Goal: Information Seeking & Learning: Understand process/instructions

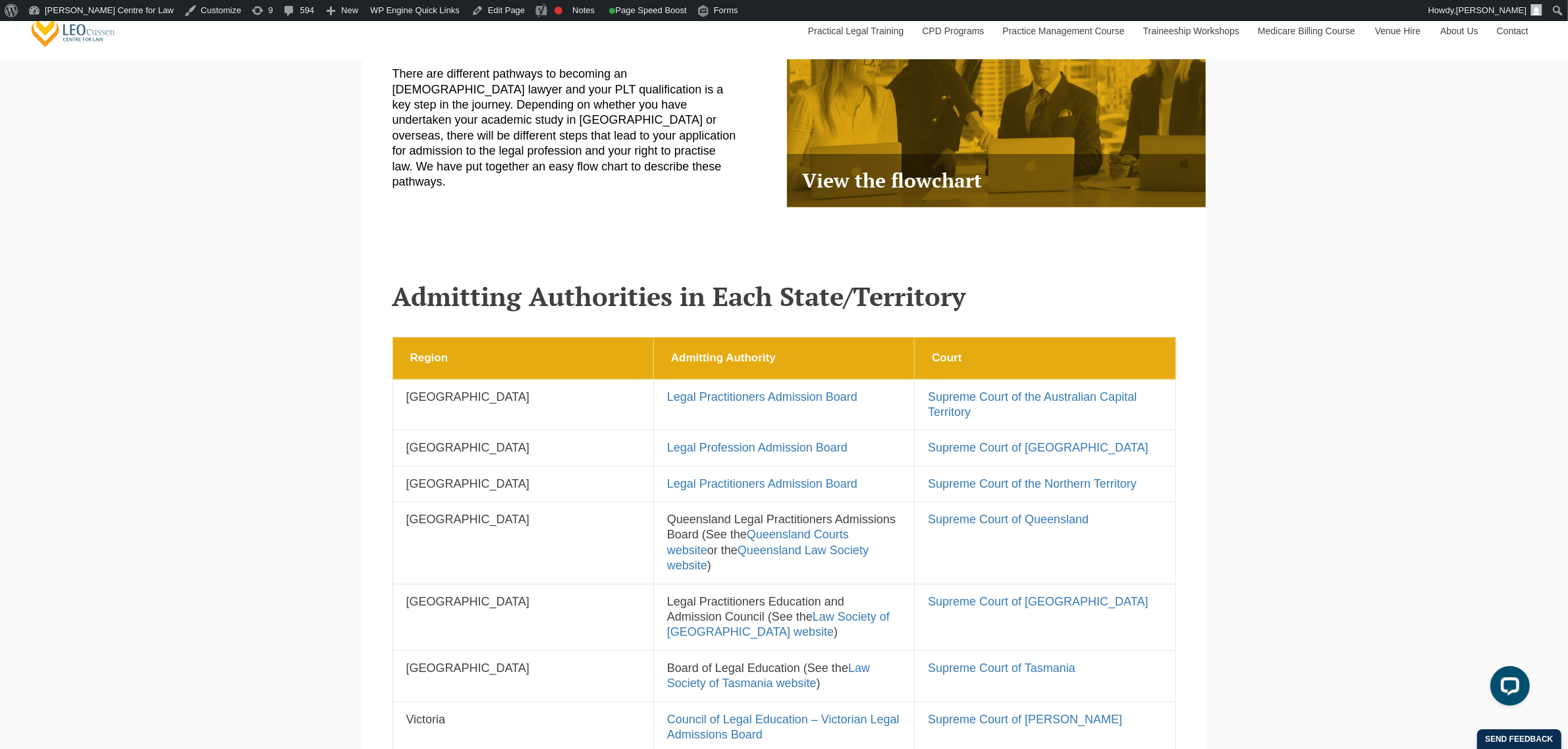
scroll to position [576, 0]
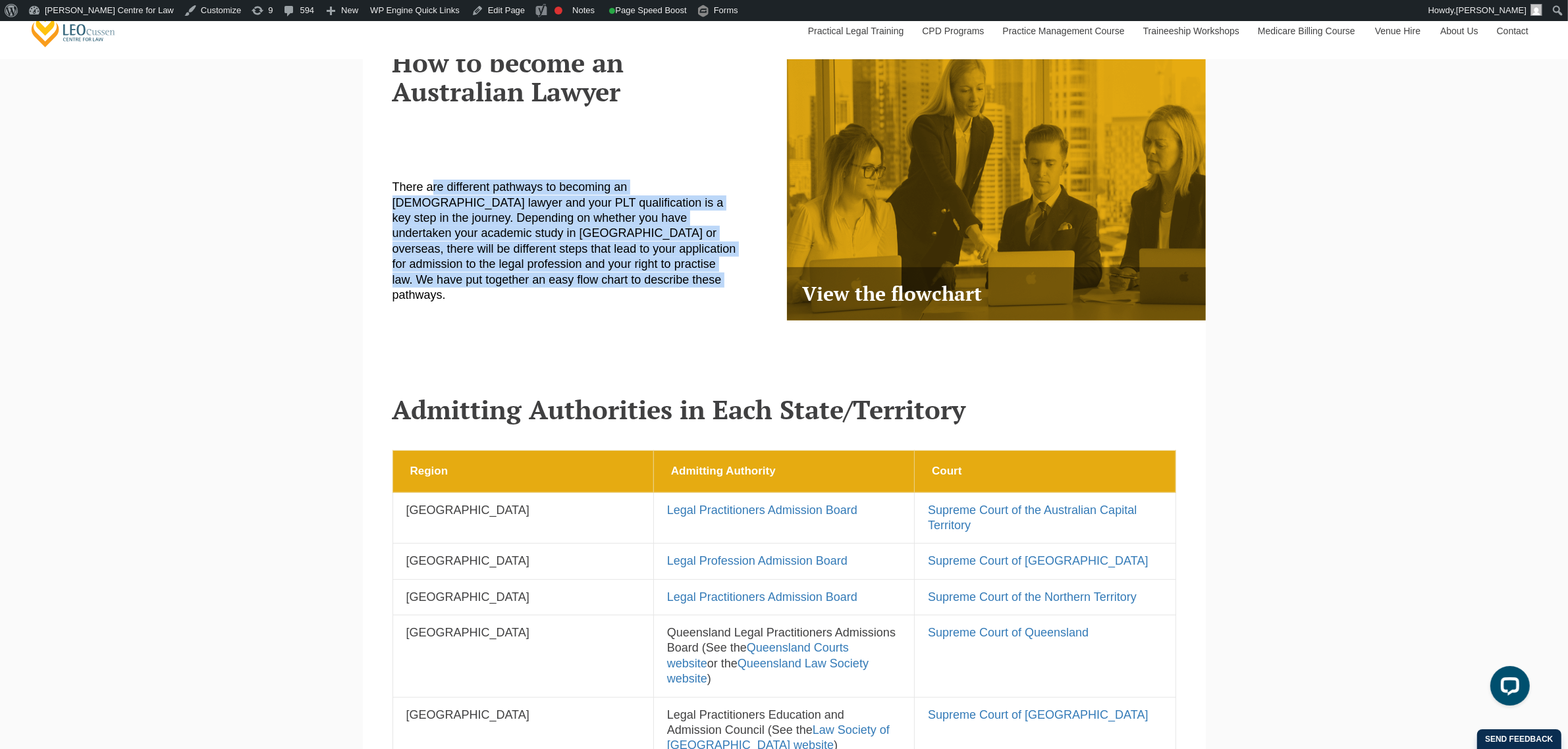
drag, startPoint x: 390, startPoint y: 187, endPoint x: 756, endPoint y: 349, distance: 400.2
click at [756, 349] on div "How to become an Australian Lawyer There are different pathways to becoming an …" at bounding box center [583, 189] width 402 height 347
copy p "There are different pathways to becoming an [DEMOGRAPHIC_DATA] lawyer and your …"
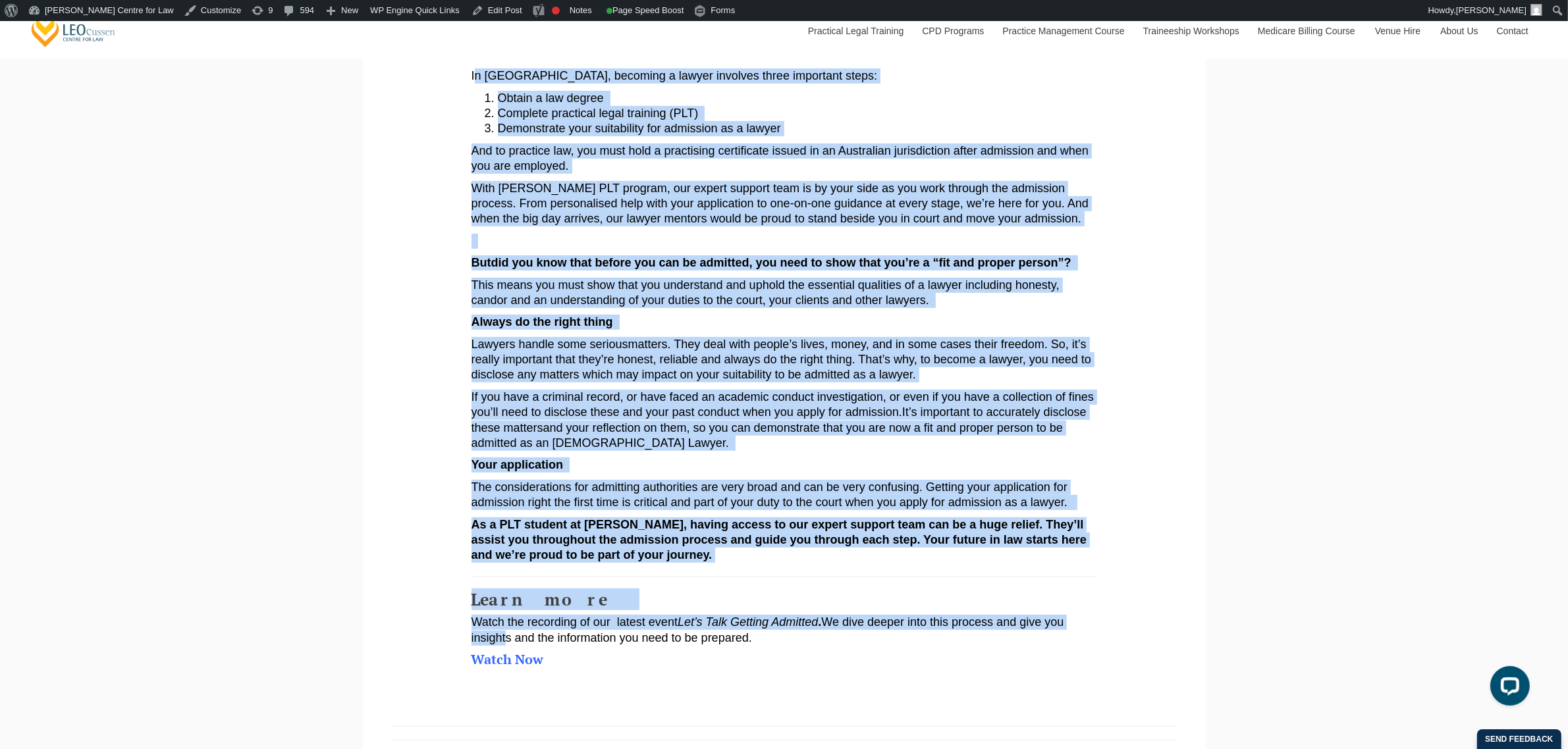
scroll to position [659, 0]
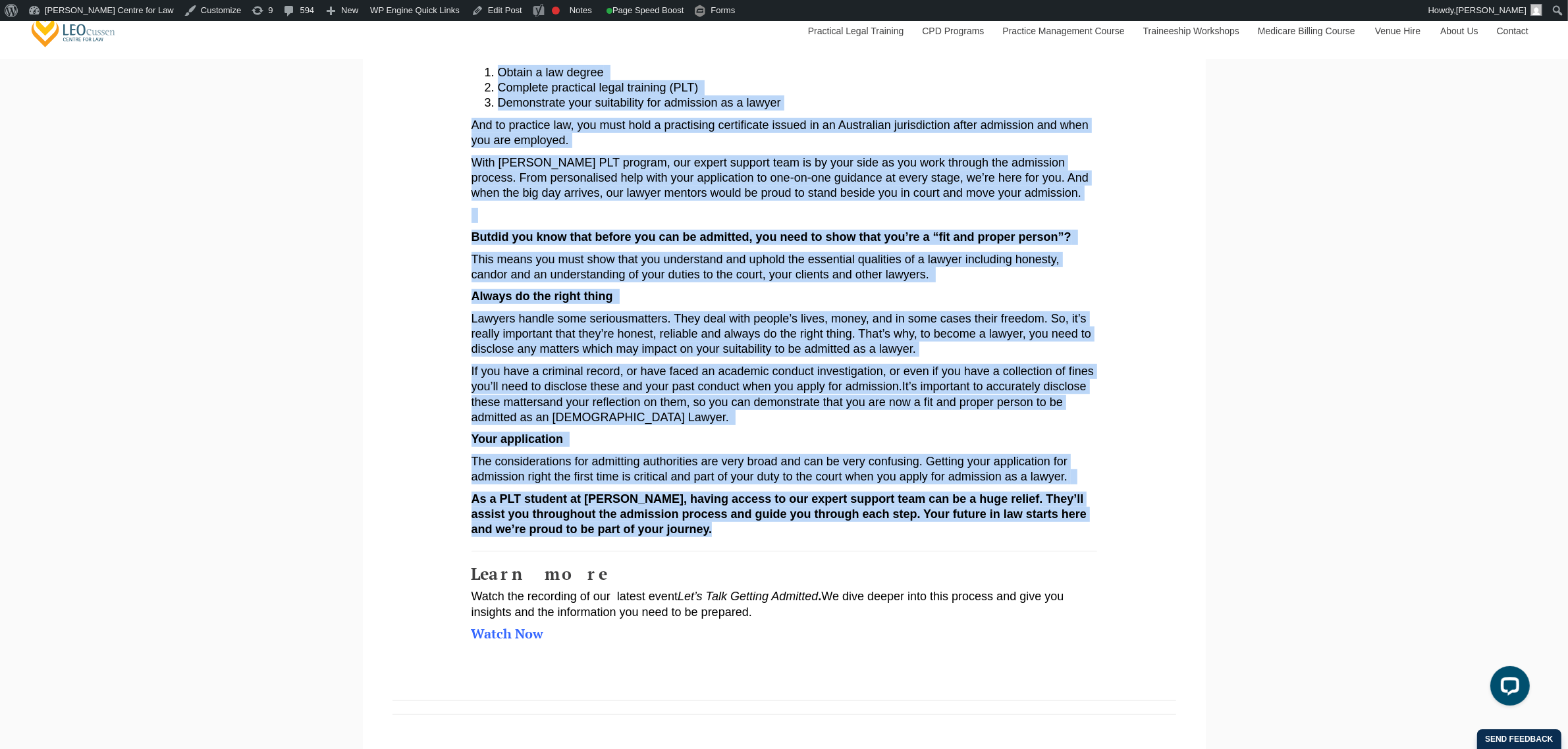
drag, startPoint x: 475, startPoint y: 459, endPoint x: 713, endPoint y: 541, distance: 251.7
click at [713, 541] on article "So, yo u want to be a lawyer? Great! Now let’s talk about what really sets you …" at bounding box center [784, 196] width 626 height 891
copy article "l Ipsumdolo, sitametc a elitse doeiusmo tempo incididun utlab: Etdolo m ali eni…"
